Goal: Transaction & Acquisition: Purchase product/service

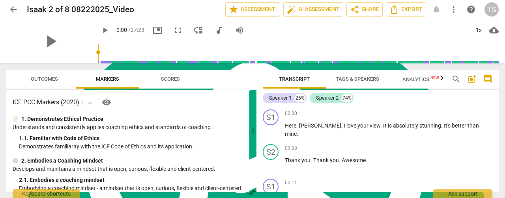
scroll to position [3169, 0]
click at [359, 81] on span "Tags & Speakers" at bounding box center [357, 79] width 43 height 6
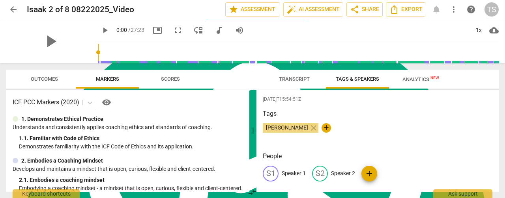
click at [297, 171] on p "Speaker 1" at bounding box center [294, 174] width 24 height 8
type textarea "Speaker 1"
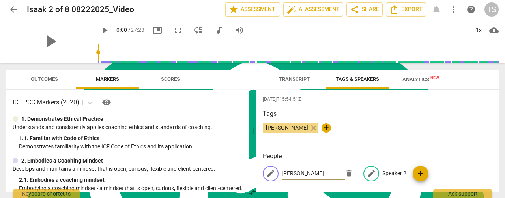
type input "[PERSON_NAME]"
click at [395, 175] on p "Speaker 2" at bounding box center [394, 174] width 24 height 8
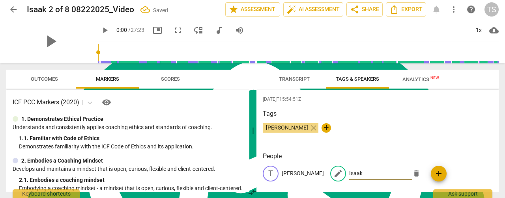
type input "Isaak"
click at [292, 77] on span "Transcript" at bounding box center [294, 79] width 31 height 6
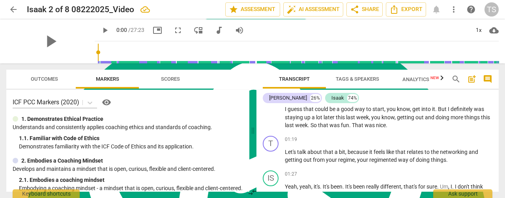
scroll to position [197, 0]
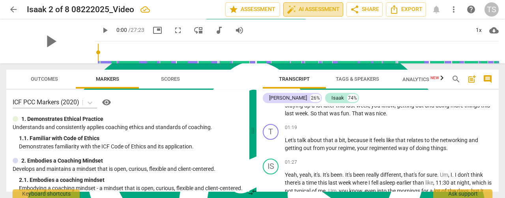
click at [312, 8] on span "auto_fix_high AI Assessment" at bounding box center [313, 9] width 53 height 9
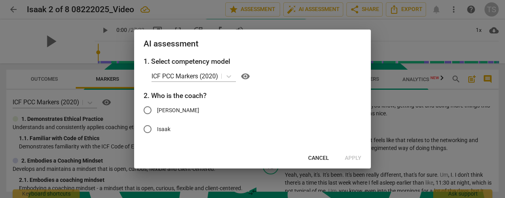
click at [146, 112] on input "[PERSON_NAME]" at bounding box center [147, 110] width 19 height 19
radio input "true"
click at [353, 157] on span "Apply" at bounding box center [353, 159] width 17 height 8
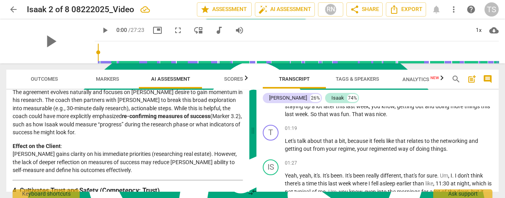
scroll to position [459, 0]
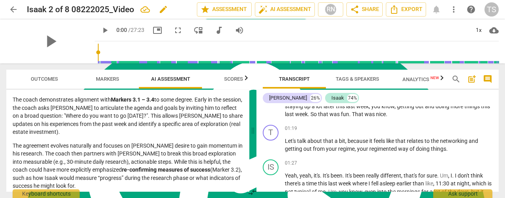
click at [163, 10] on span "edit" at bounding box center [163, 9] width 9 height 9
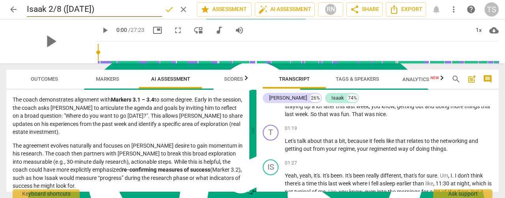
type input "Isaak 2/8 ([DATE])"
click at [166, 13] on span "done" at bounding box center [169, 9] width 9 height 9
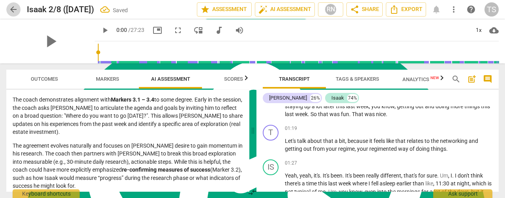
click at [9, 8] on span "arrow_back" at bounding box center [13, 9] width 9 height 9
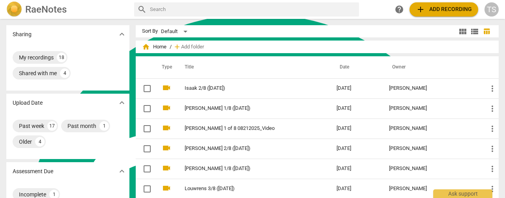
click at [432, 12] on span "add Add recording" at bounding box center [444, 9] width 56 height 9
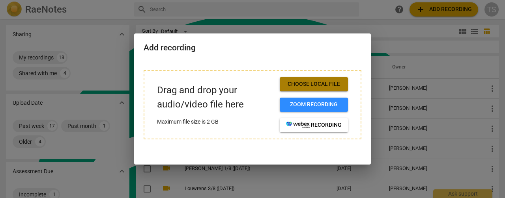
click at [298, 87] on span "Choose local file" at bounding box center [314, 84] width 56 height 8
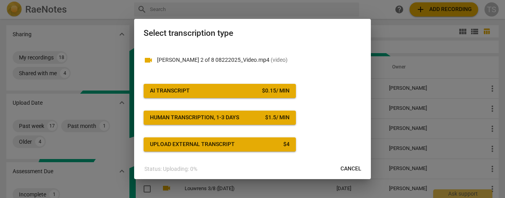
click at [252, 89] on span "AI Transcript $ 0.15 / min" at bounding box center [220, 91] width 140 height 8
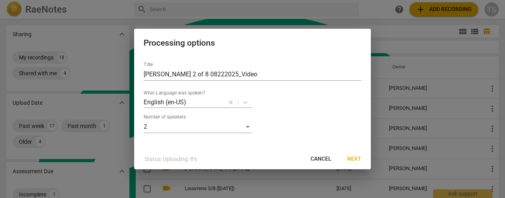
click at [357, 157] on span "Next" at bounding box center [354, 159] width 14 height 8
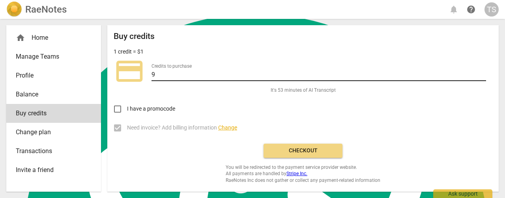
click at [483, 72] on input "9" at bounding box center [318, 75] width 335 height 11
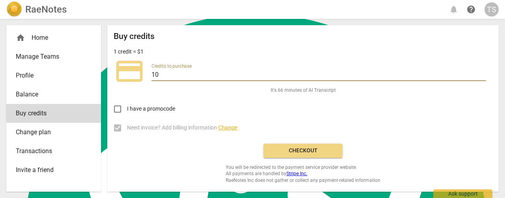
click at [483, 72] on input "10" at bounding box center [318, 75] width 335 height 11
click at [483, 72] on input "11" at bounding box center [318, 75] width 335 height 11
click at [483, 72] on input "12" at bounding box center [318, 75] width 335 height 11
click at [483, 72] on input "13" at bounding box center [318, 75] width 335 height 11
click at [483, 72] on input "14" at bounding box center [318, 75] width 335 height 11
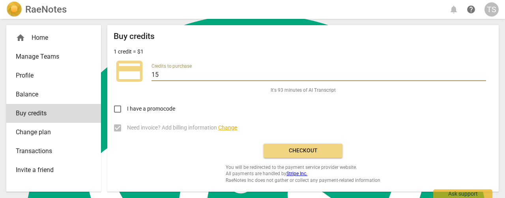
click at [483, 72] on input "15" at bounding box center [318, 75] width 335 height 11
click at [483, 72] on input "16" at bounding box center [318, 75] width 335 height 11
click at [483, 72] on input "17" at bounding box center [318, 75] width 335 height 11
click at [483, 72] on input "18" at bounding box center [318, 75] width 335 height 11
click at [483, 72] on input "19" at bounding box center [318, 75] width 335 height 11
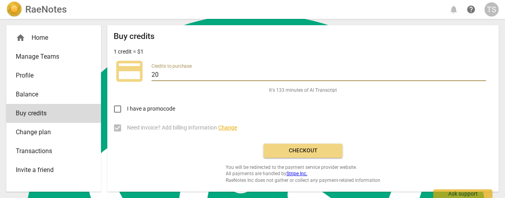
type input "20"
click at [483, 72] on input "20" at bounding box center [318, 75] width 335 height 11
click at [300, 155] on button "Checkout" at bounding box center [303, 151] width 79 height 14
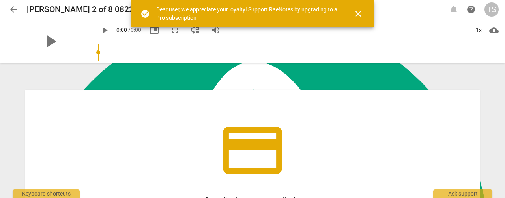
scroll to position [3169, 0]
click at [360, 11] on span "close" at bounding box center [357, 13] width 9 height 9
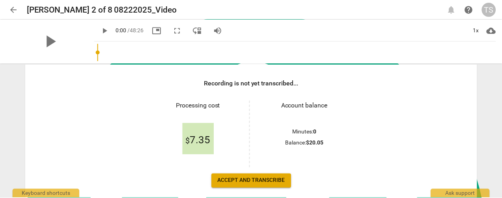
scroll to position [118, 0]
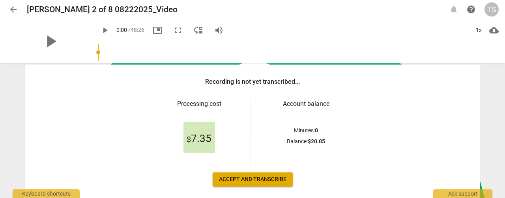
click at [246, 177] on span "Accept and transcribe" at bounding box center [252, 180] width 67 height 8
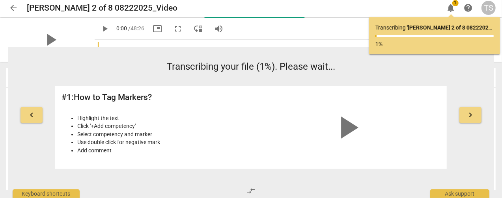
scroll to position [2, 0]
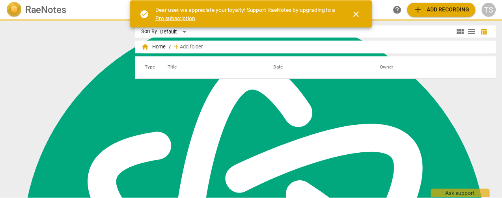
scroll to position [3169, 0]
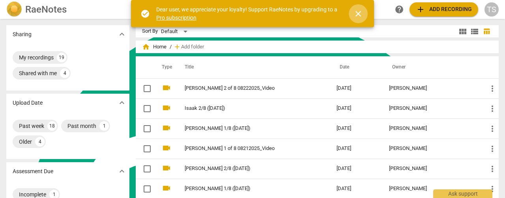
click at [359, 11] on span "close" at bounding box center [357, 13] width 9 height 9
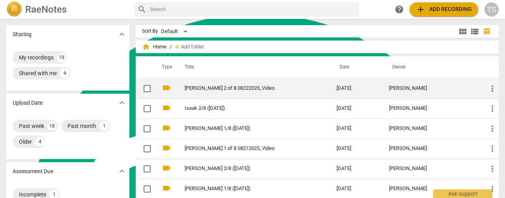
click at [214, 89] on link "[PERSON_NAME] 2 of 8 08222025_Video" at bounding box center [246, 89] width 123 height 6
